Goal: Task Accomplishment & Management: Use online tool/utility

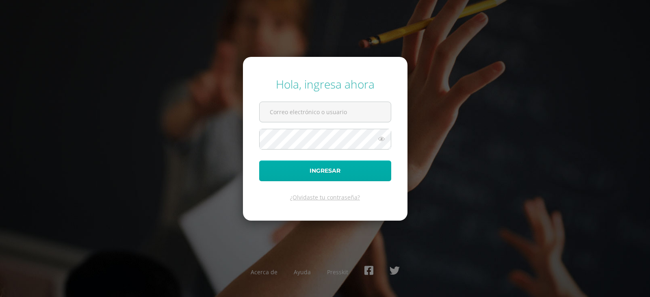
type input "ecrup@donbosco.edu.gt"
click at [353, 171] on button "Ingresar" at bounding box center [325, 170] width 132 height 21
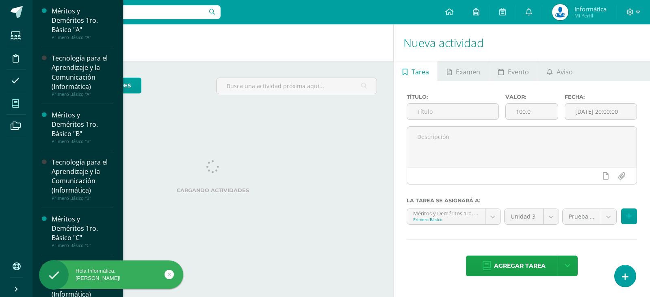
click at [24, 104] on span at bounding box center [16, 103] width 18 height 18
click at [20, 105] on span at bounding box center [16, 103] width 18 height 18
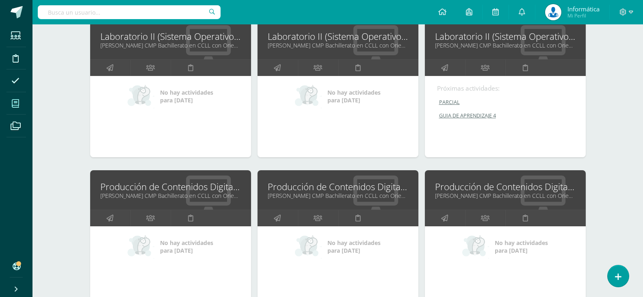
scroll to position [2237, 0]
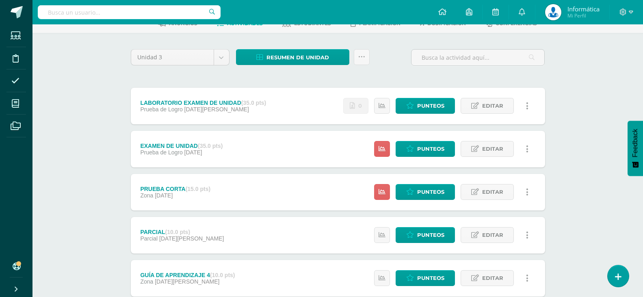
scroll to position [41, 0]
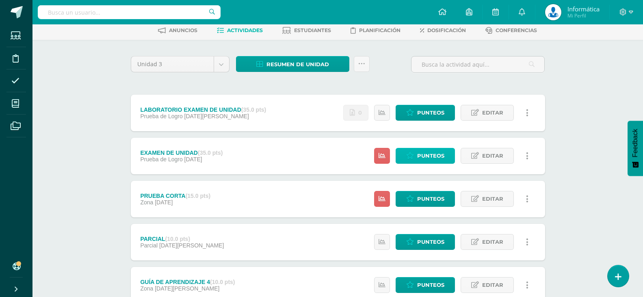
click at [424, 154] on span "Punteos" at bounding box center [430, 155] width 27 height 15
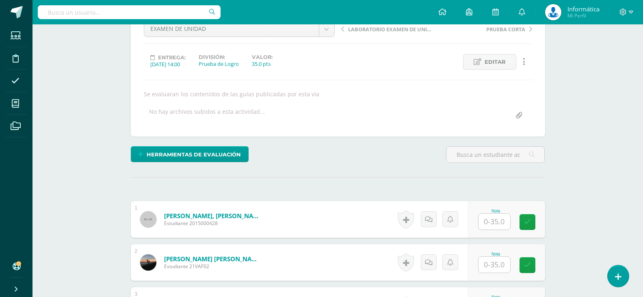
scroll to position [89, 0]
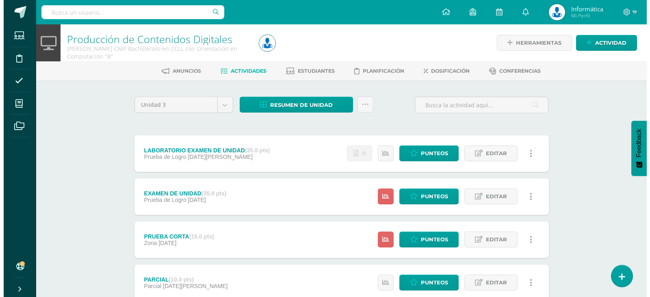
scroll to position [41, 0]
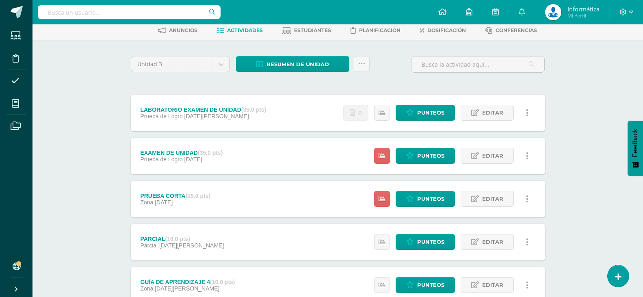
click at [526, 156] on icon at bounding box center [527, 156] width 2 height 9
click at [496, 209] on link "Eliminar" at bounding box center [511, 207] width 83 height 13
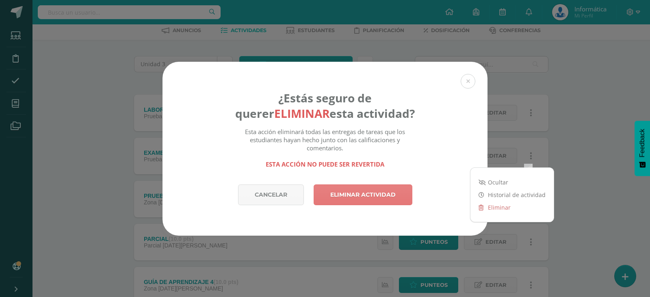
click at [364, 198] on link "Eliminar actividad" at bounding box center [363, 194] width 99 height 21
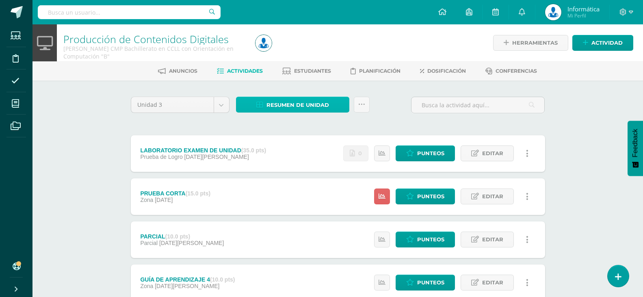
click at [321, 106] on span "Resumen de unidad" at bounding box center [298, 105] width 63 height 15
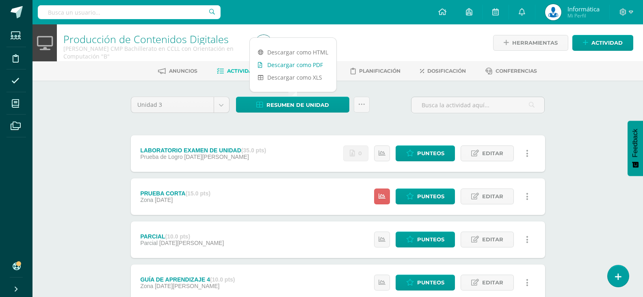
click at [311, 66] on link "Descargar como PDF" at bounding box center [293, 65] width 87 height 13
